Goal: Information Seeking & Learning: Learn about a topic

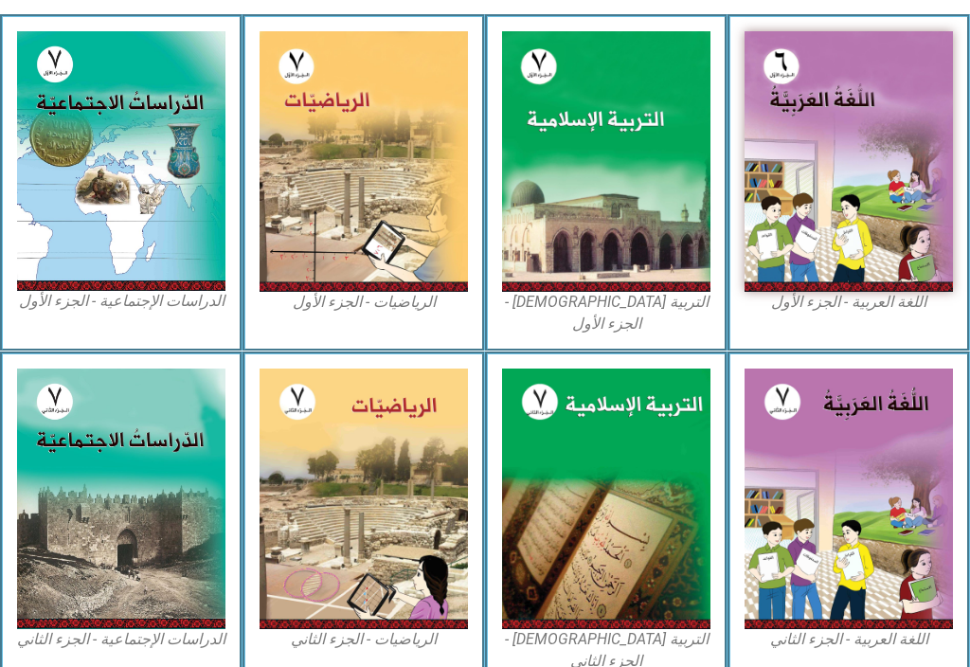
scroll to position [651, 0]
click at [647, 189] on img at bounding box center [606, 161] width 208 height 261
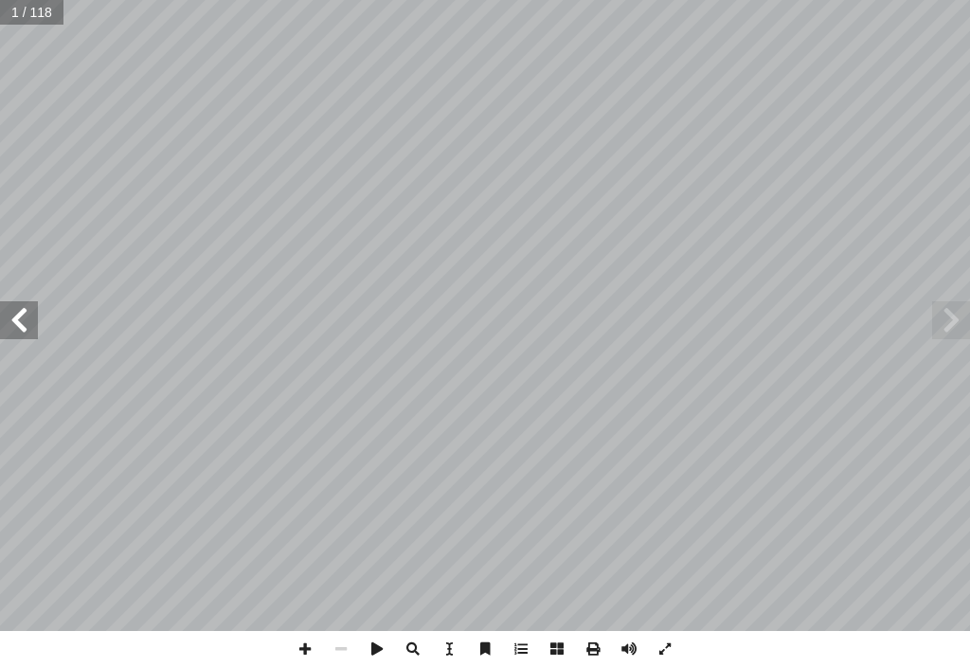
click at [952, 322] on span at bounding box center [951, 320] width 38 height 38
click at [959, 316] on span at bounding box center [951, 320] width 38 height 38
click at [4, 324] on span at bounding box center [19, 320] width 38 height 38
click at [9, 318] on span at bounding box center [19, 320] width 38 height 38
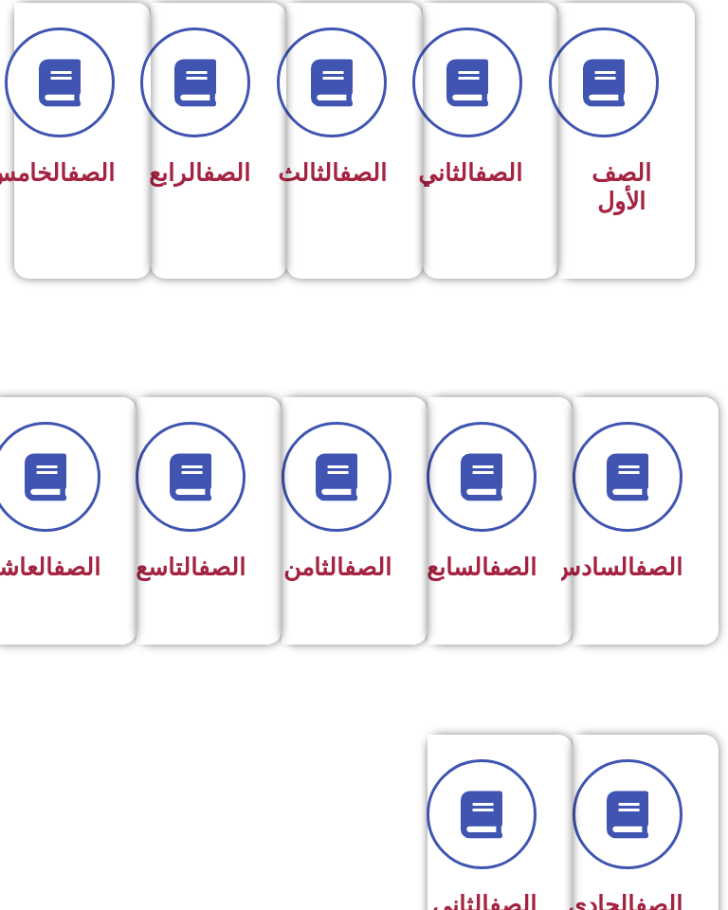
scroll to position [494, 0]
click at [505, 565] on link "الصف" at bounding box center [512, 566] width 47 height 27
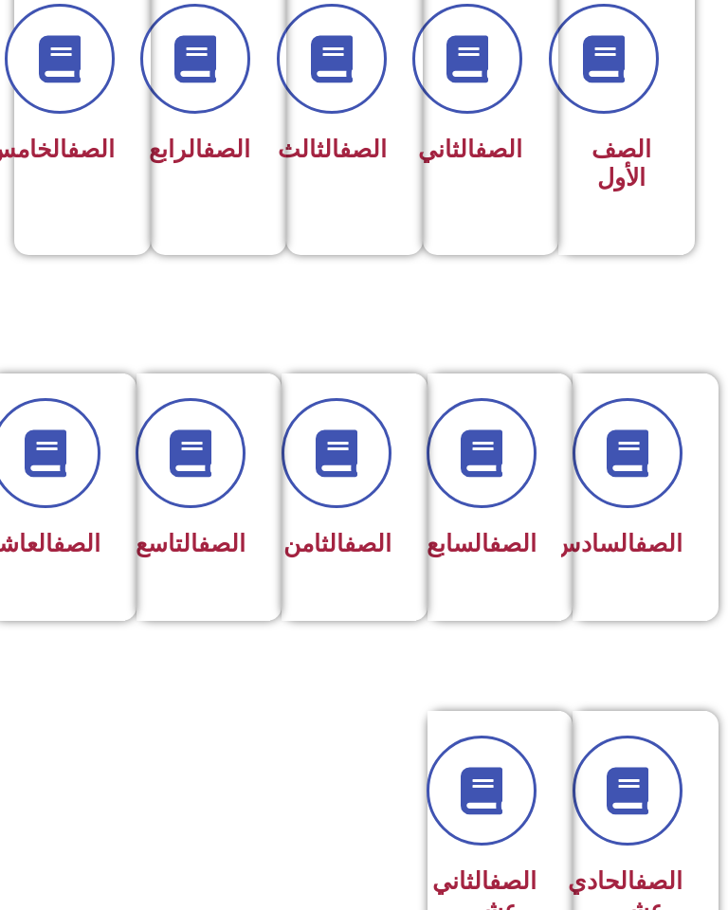
click at [500, 517] on div "الصف السابع" at bounding box center [494, 483] width 85 height 170
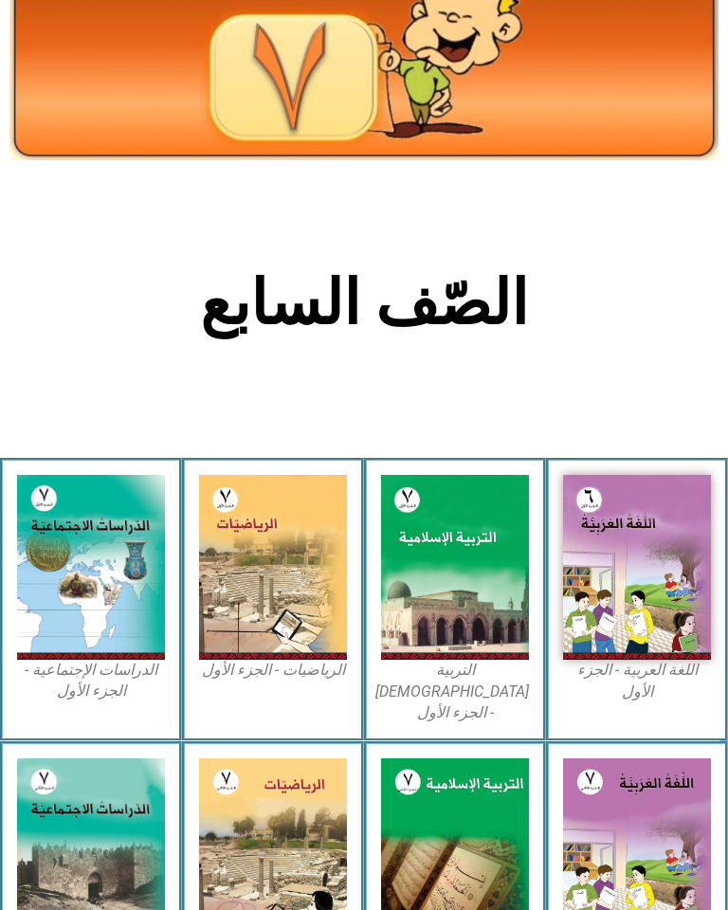
scroll to position [128, 0]
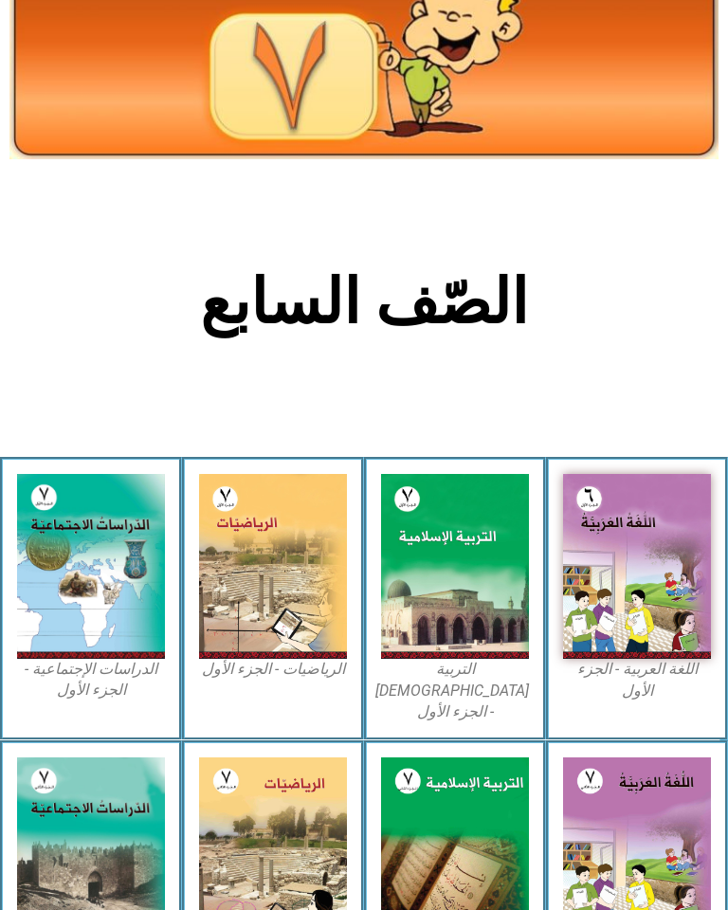
click at [447, 588] on img at bounding box center [455, 566] width 148 height 185
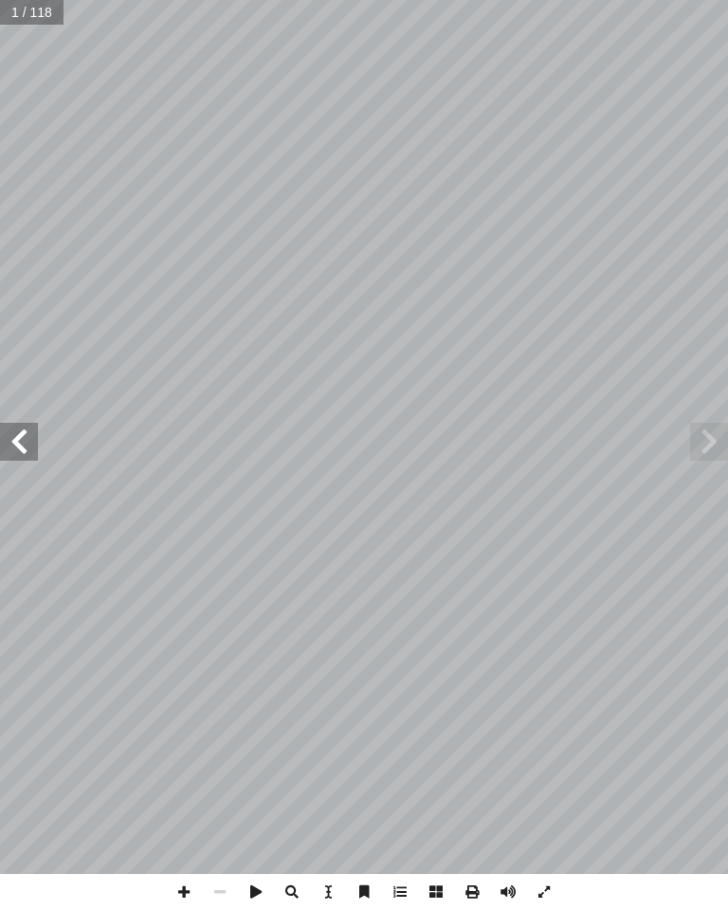
click at [702, 435] on span at bounding box center [709, 442] width 38 height 38
click at [19, 424] on span at bounding box center [19, 442] width 38 height 38
click at [18, 448] on span at bounding box center [19, 442] width 38 height 38
click at [24, 424] on span at bounding box center [19, 442] width 38 height 38
click at [6, 432] on span at bounding box center [19, 442] width 38 height 38
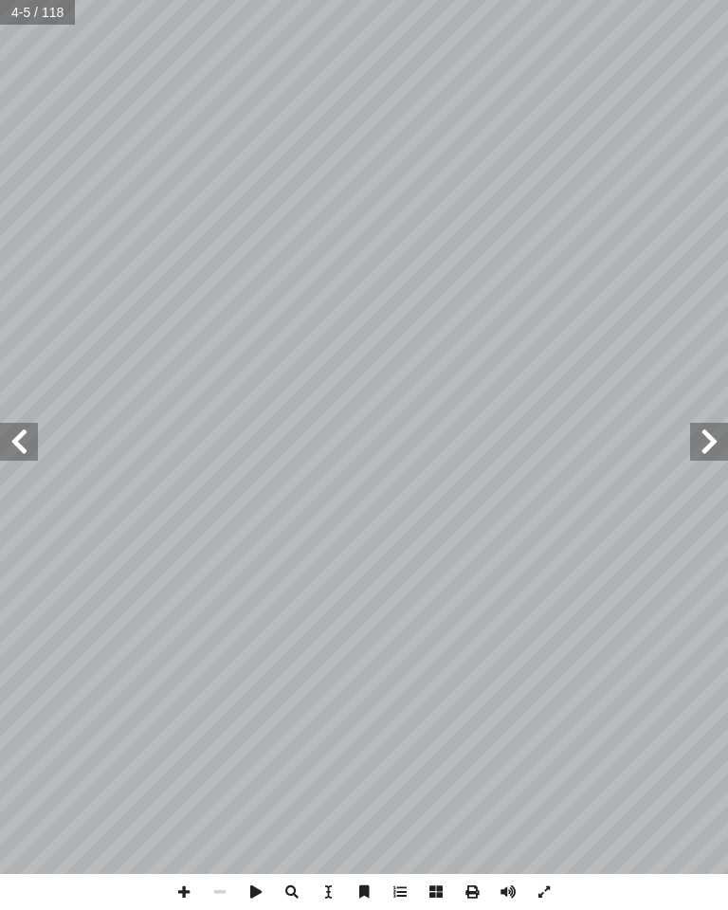
click at [19, 427] on span at bounding box center [19, 442] width 38 height 38
